Goal: Transaction & Acquisition: Book appointment/travel/reservation

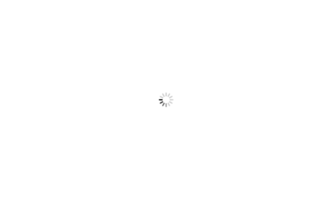
scroll to position [2, 0]
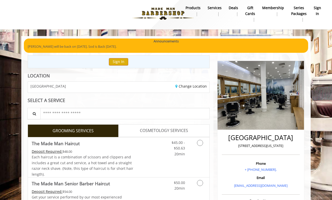
click at [113, 64] on button "Sign In" at bounding box center [118, 61] width 19 height 7
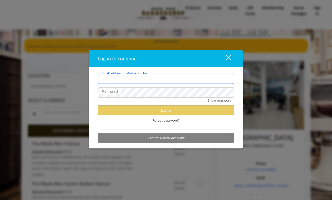
type input "**********"
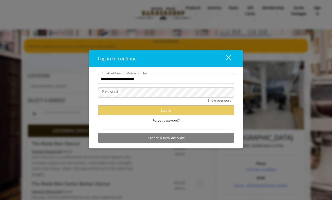
click at [128, 98] on div "Show password" at bounding box center [166, 101] width 136 height 8
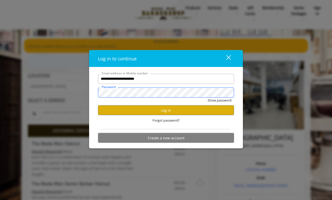
click at [219, 100] on button "Show password" at bounding box center [219, 99] width 24 height 5
click at [149, 106] on button "Log in" at bounding box center [166, 110] width 136 height 10
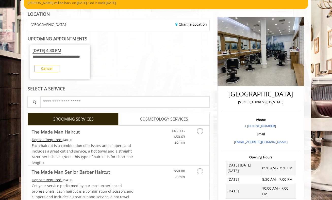
scroll to position [46, 0]
click at [61, 50] on span "[DATE] 4:30 PM" at bounding box center [46, 51] width 29 height 6
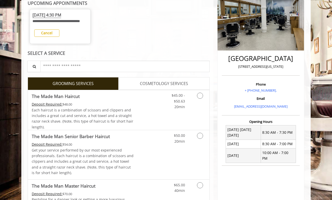
scroll to position [89, 0]
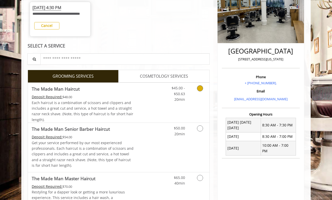
click at [202, 90] on link "Grooming services" at bounding box center [199, 93] width 13 height 20
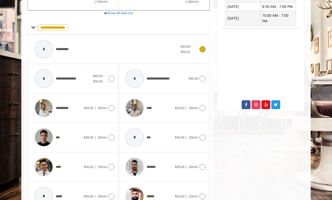
scroll to position [219, 0]
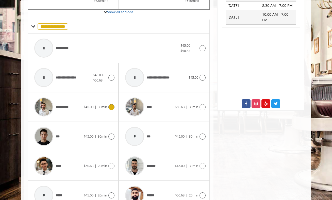
click at [114, 113] on div "**********" at bounding box center [73, 107] width 83 height 24
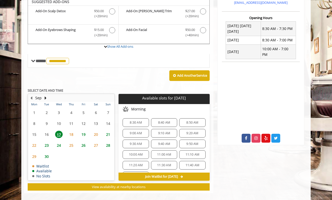
scroll to position [186, 0]
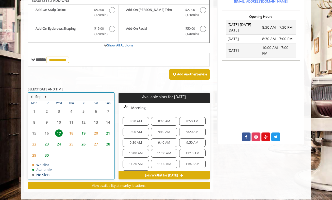
click at [45, 99] on button "Next Month" at bounding box center [45, 97] width 4 height 6
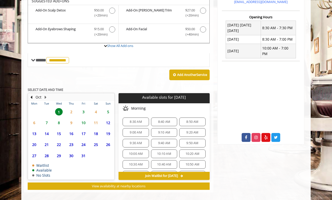
click at [96, 114] on span "4" at bounding box center [96, 111] width 8 height 7
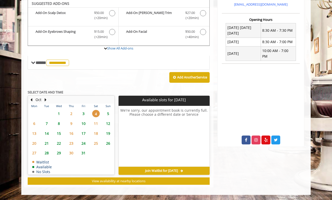
click at [109, 114] on span "5" at bounding box center [108, 113] width 8 height 7
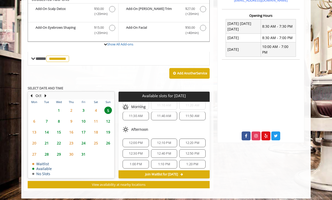
scroll to position [187, 0]
click at [59, 113] on span "1" at bounding box center [59, 110] width 8 height 7
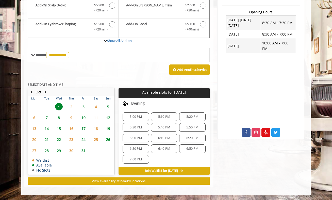
scroll to position [0, 0]
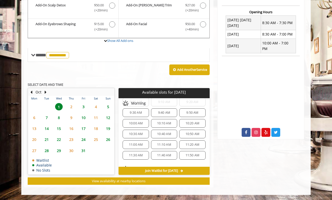
click at [109, 105] on span "5" at bounding box center [108, 106] width 8 height 7
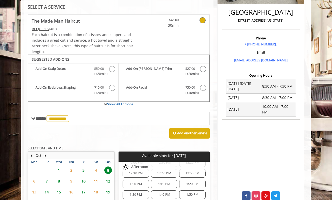
scroll to position [132, 0]
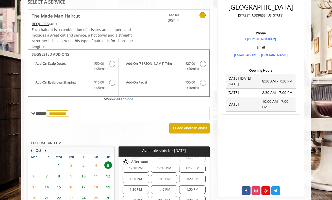
click at [83, 168] on span "3" at bounding box center [84, 164] width 8 height 7
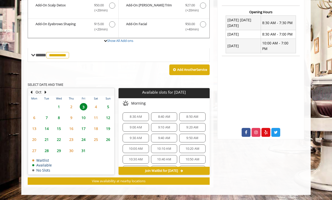
scroll to position [0, 0]
